Goal: Information Seeking & Learning: Learn about a topic

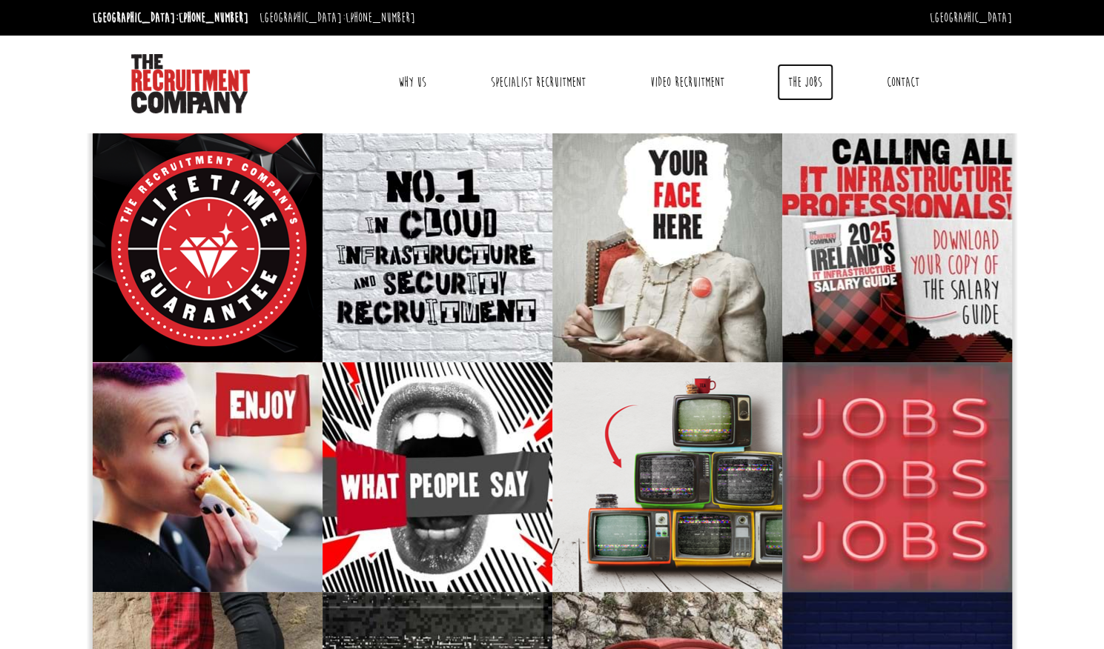
click at [802, 78] on link "The Jobs" at bounding box center [805, 82] width 56 height 37
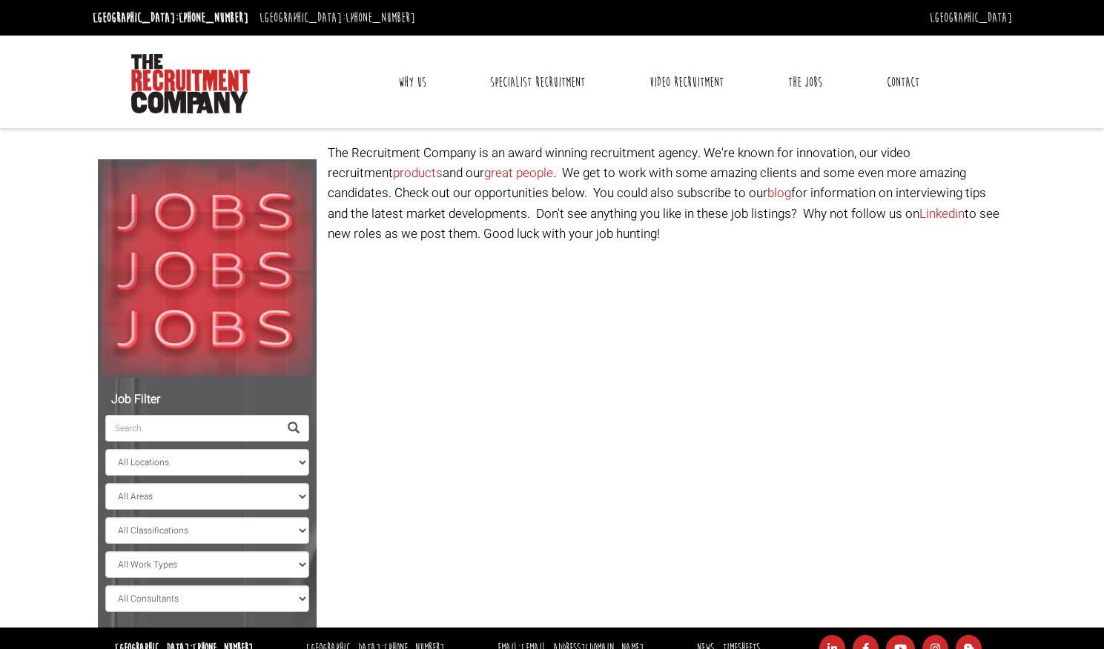
select select "[GEOGRAPHIC_DATA]"
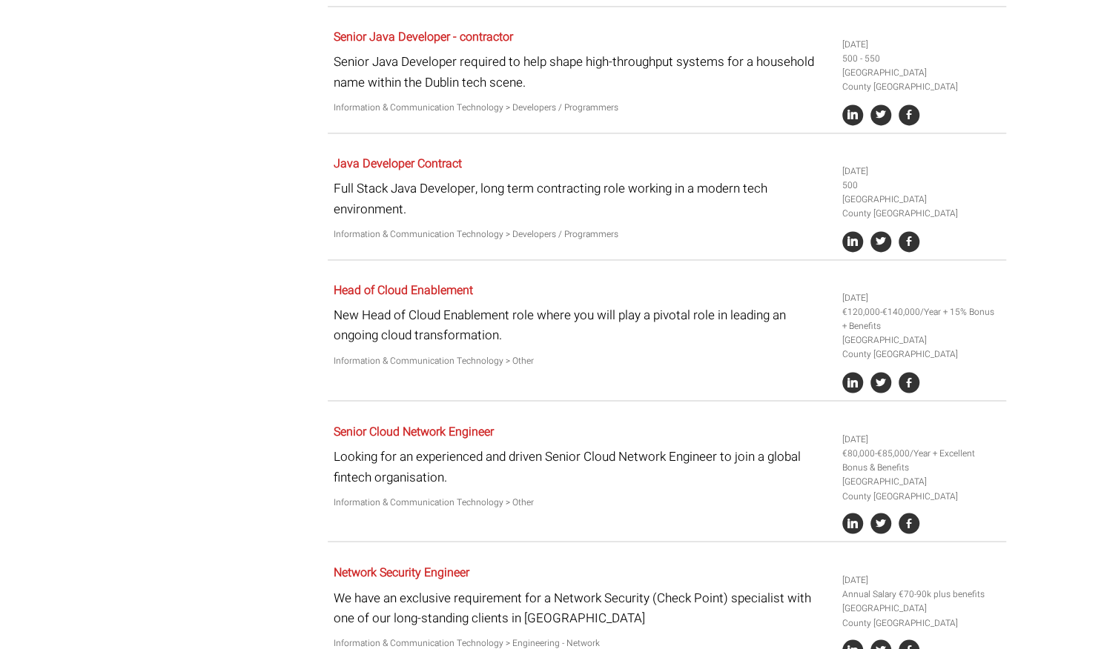
scroll to position [1281, 0]
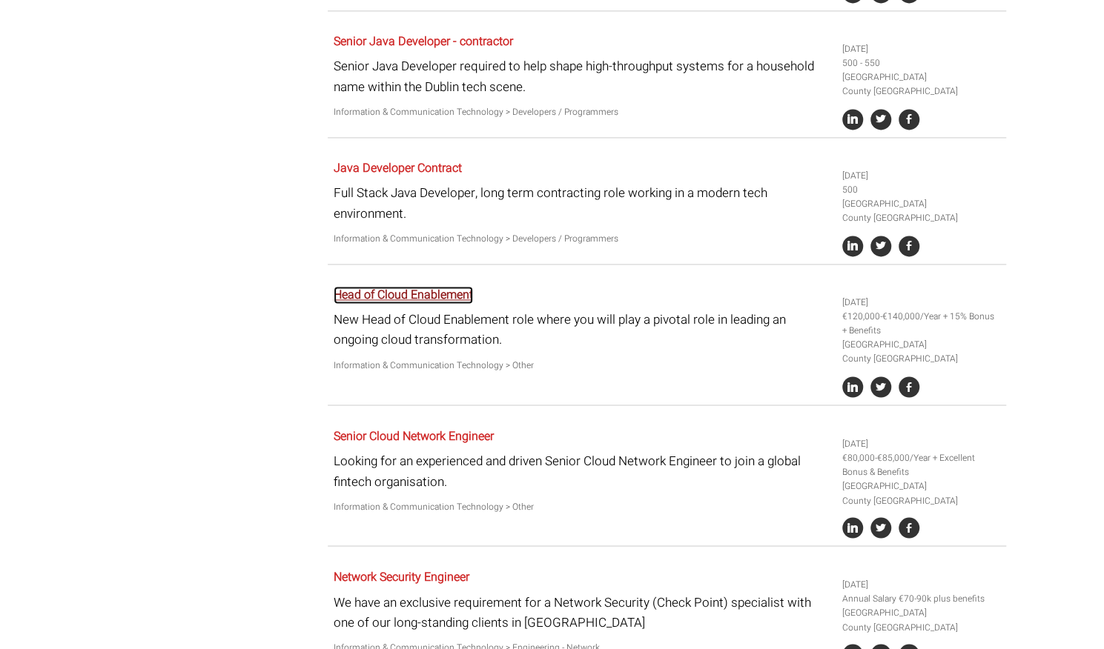
click at [440, 302] on link "Head of Cloud Enablement" at bounding box center [403, 295] width 139 height 18
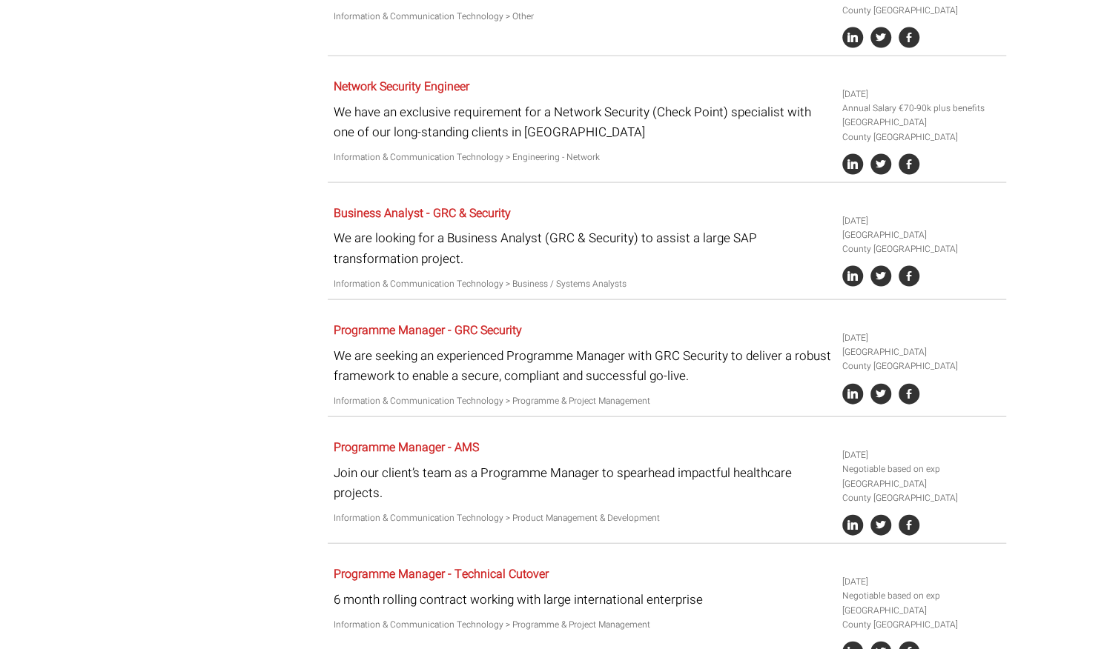
scroll to position [1855, 0]
